Goal: Task Accomplishment & Management: Complete application form

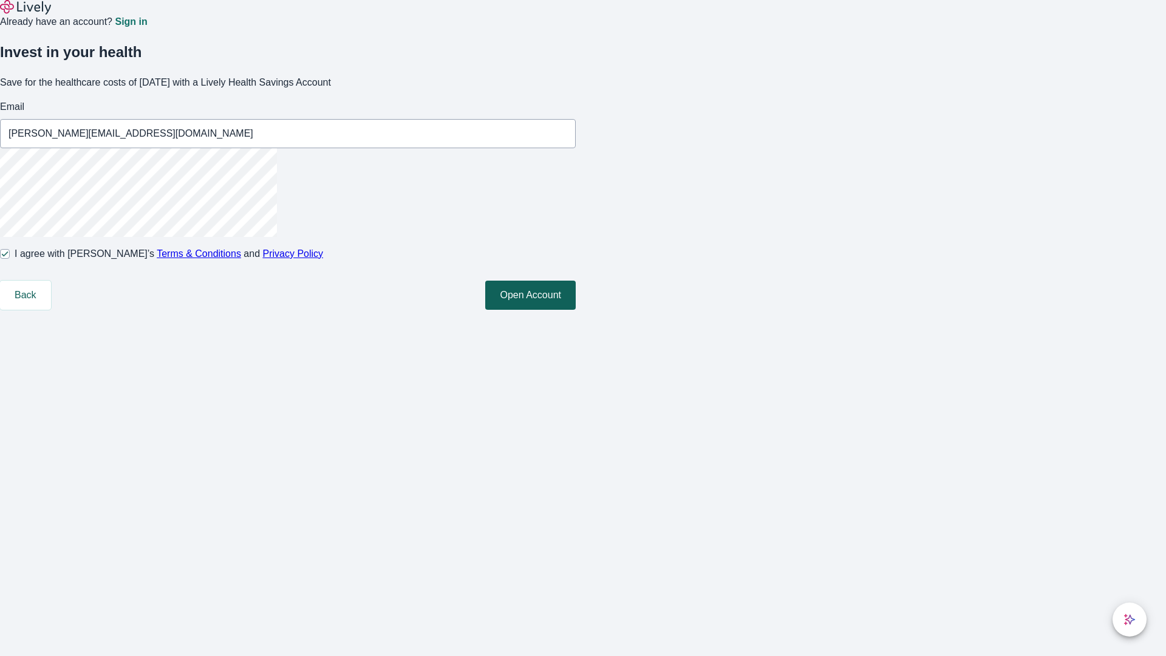
click at [576, 310] on button "Open Account" at bounding box center [530, 295] width 91 height 29
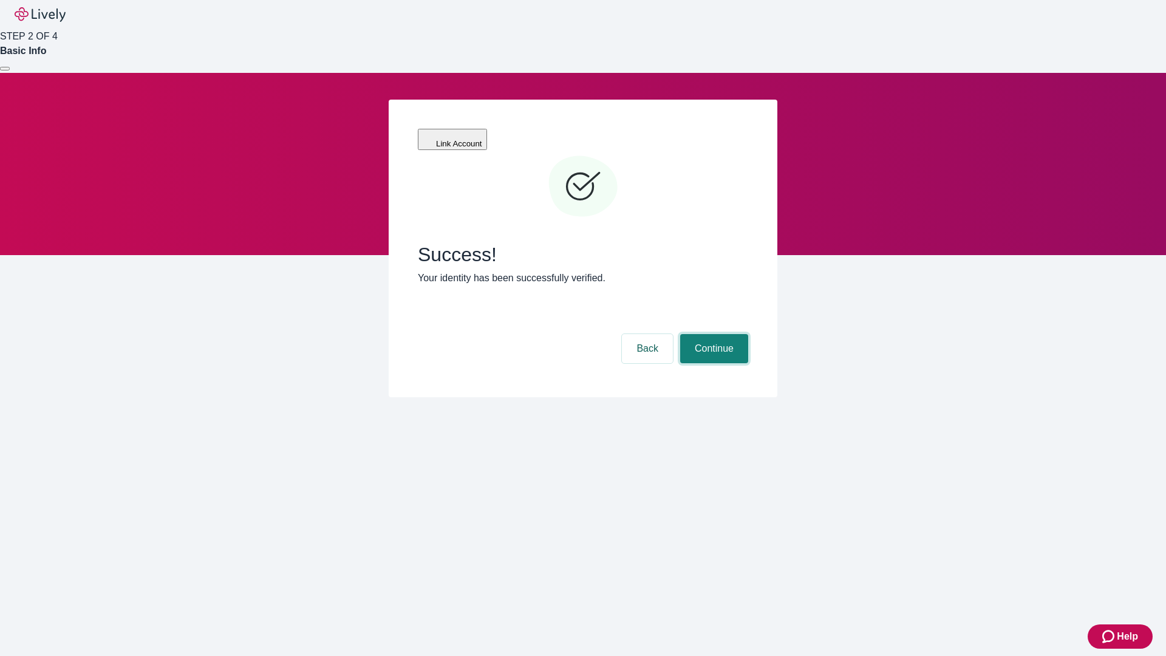
click at [713, 334] on button "Continue" at bounding box center [714, 348] width 68 height 29
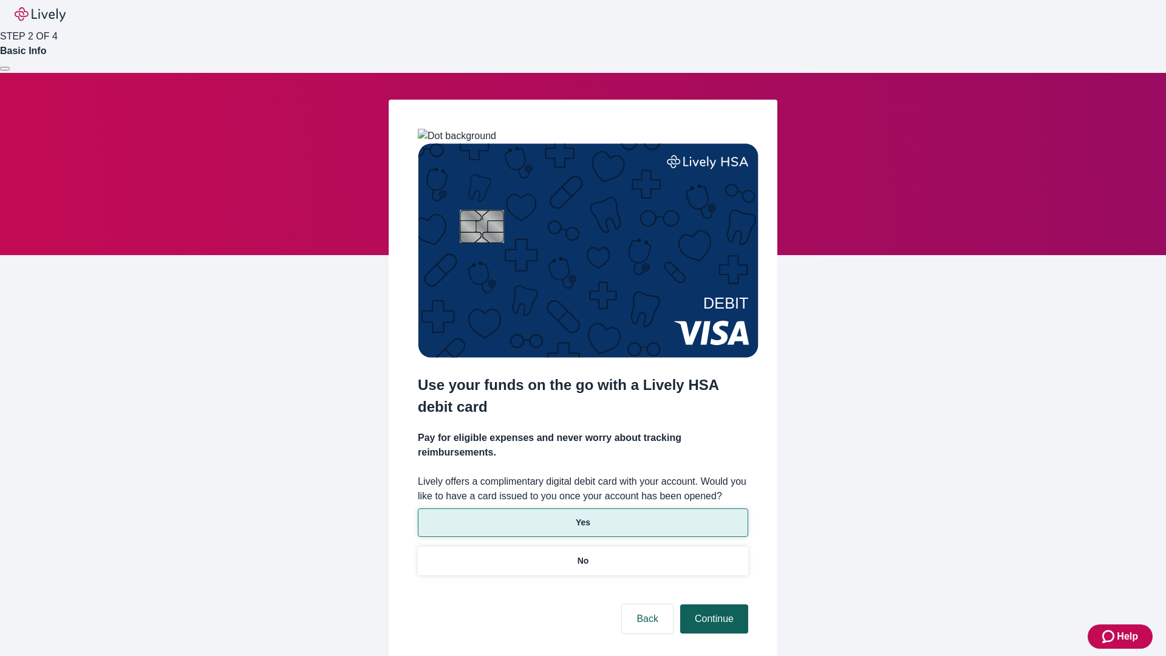
click at [583, 516] on p "Yes" at bounding box center [583, 522] width 15 height 13
click at [713, 604] on button "Continue" at bounding box center [714, 618] width 68 height 29
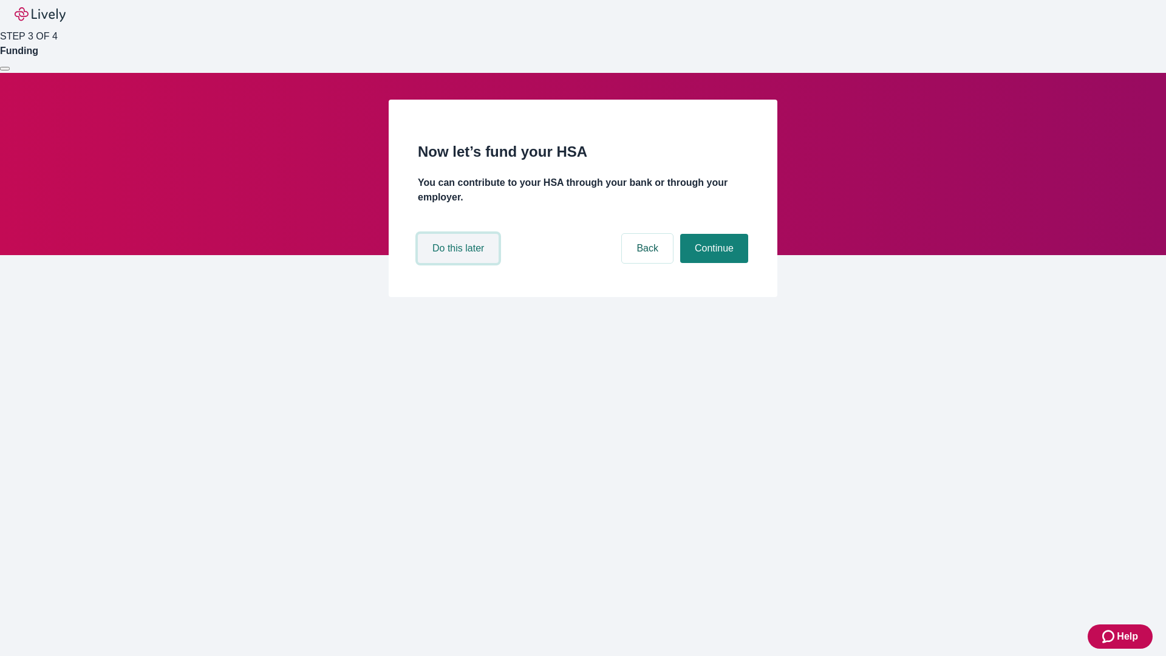
click at [460, 263] on button "Do this later" at bounding box center [458, 248] width 81 height 29
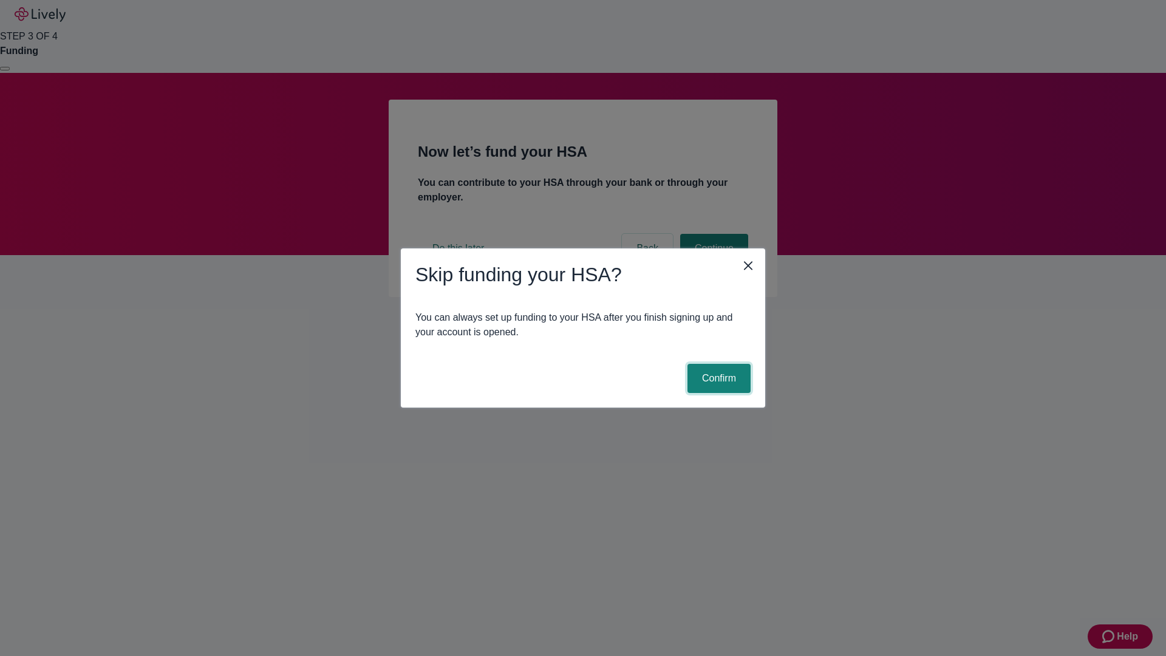
click at [717, 378] on button "Confirm" at bounding box center [719, 378] width 63 height 29
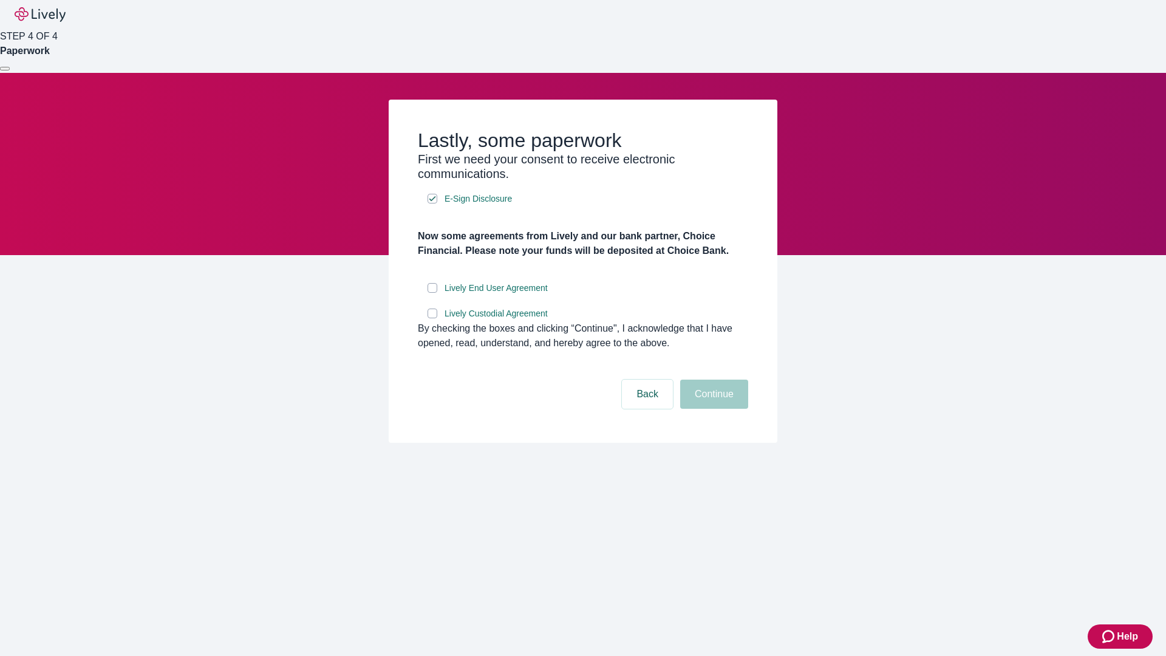
click at [432, 293] on input "Lively End User Agreement" at bounding box center [433, 288] width 10 height 10
checkbox input "true"
click at [432, 318] on input "Lively Custodial Agreement" at bounding box center [433, 314] width 10 height 10
checkbox input "true"
click at [713, 409] on button "Continue" at bounding box center [714, 394] width 68 height 29
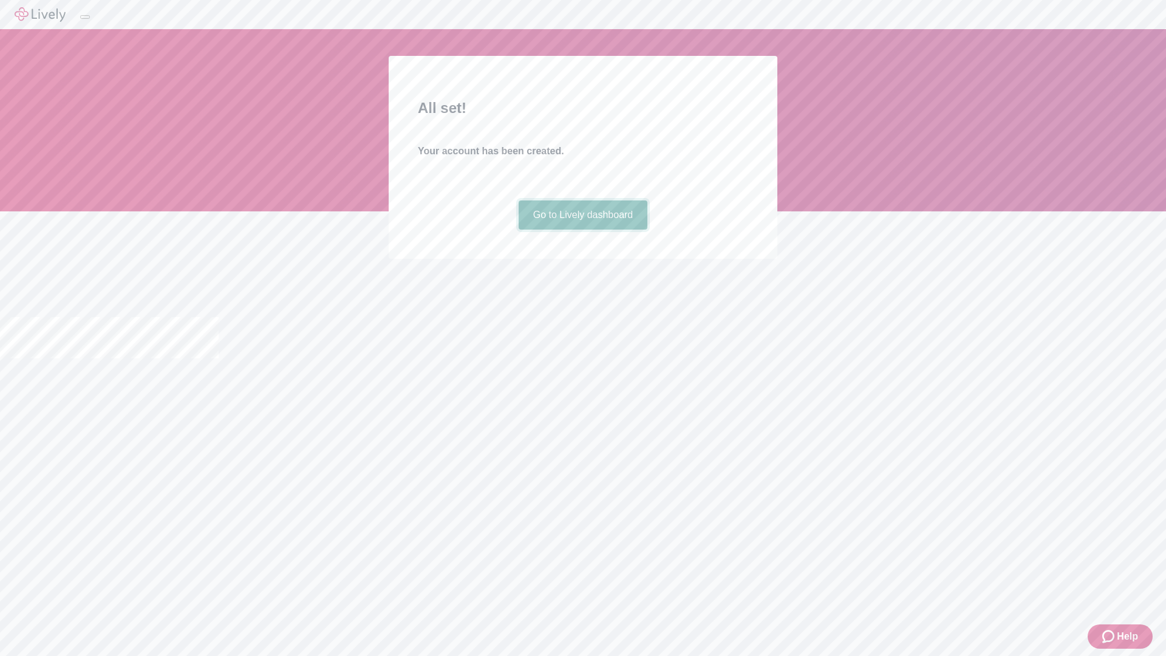
click at [583, 230] on link "Go to Lively dashboard" at bounding box center [583, 214] width 129 height 29
